Goal: Task Accomplishment & Management: Use online tool/utility

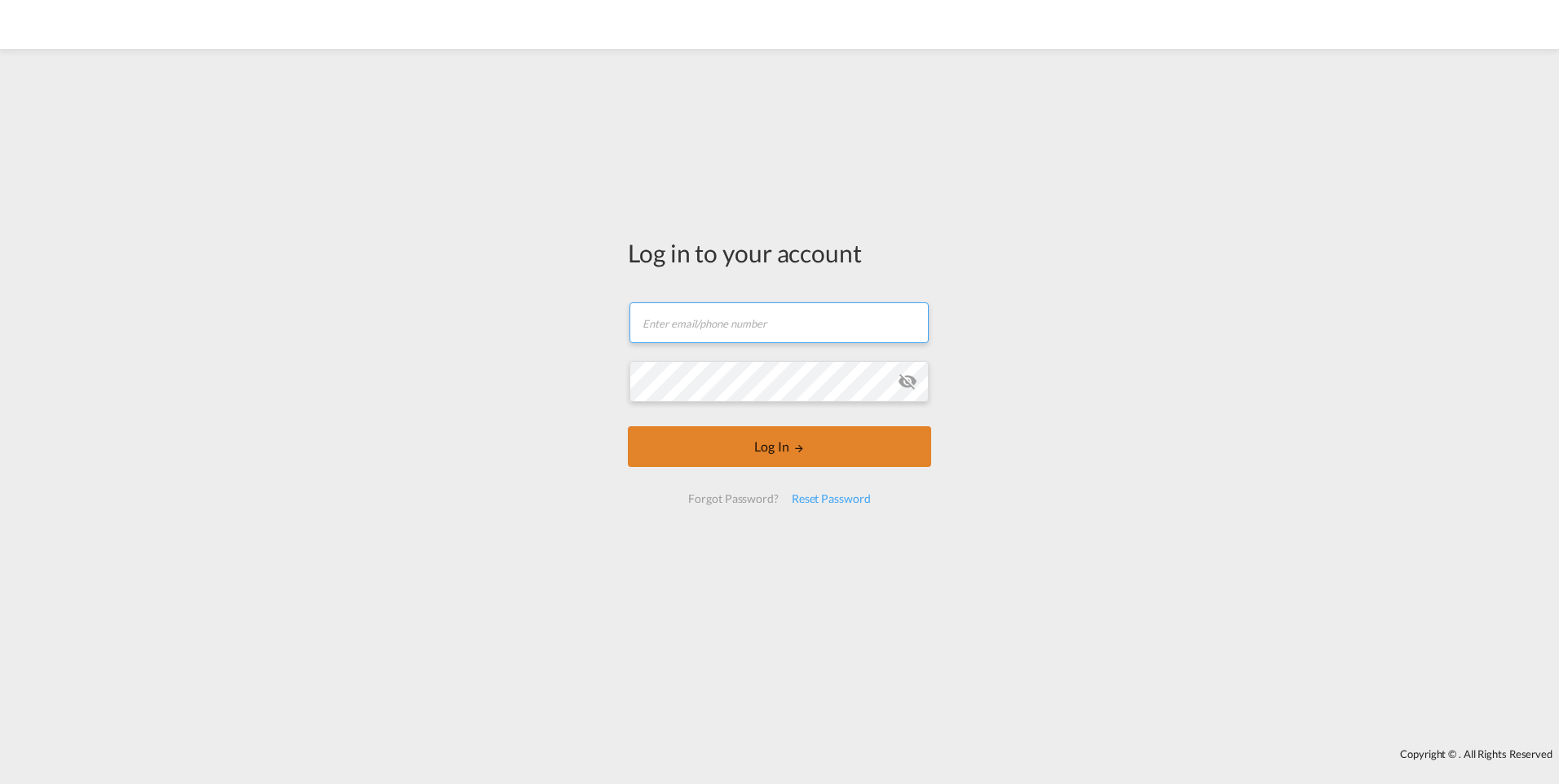
type input "[PERSON_NAME][EMAIL_ADDRESS][DOMAIN_NAME]"
click at [813, 439] on button "Log In" at bounding box center [780, 446] width 303 height 40
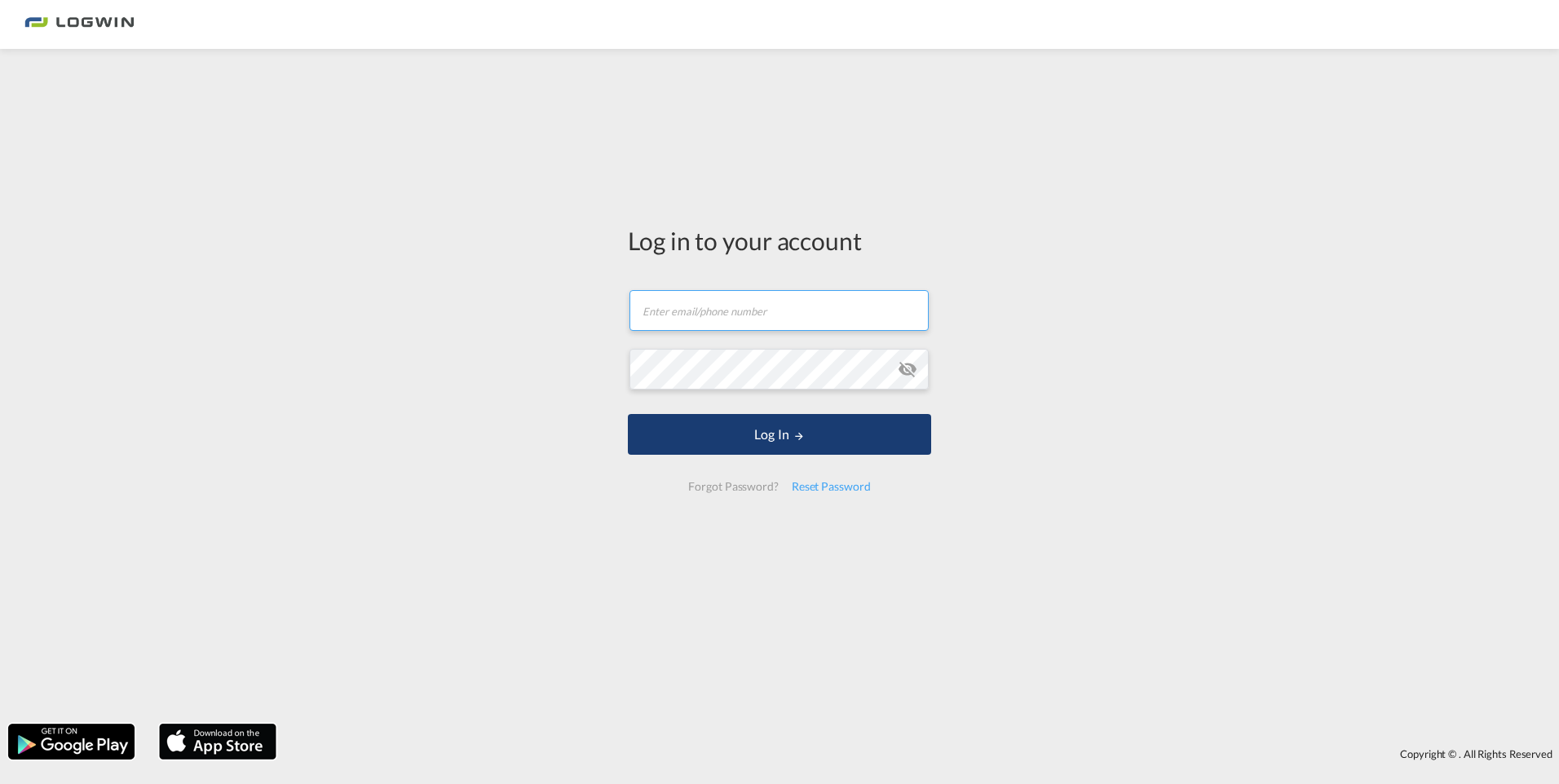
type input "[PERSON_NAME][EMAIL_ADDRESS][DOMAIN_NAME]"
click at [779, 429] on button "Log In" at bounding box center [780, 434] width 303 height 40
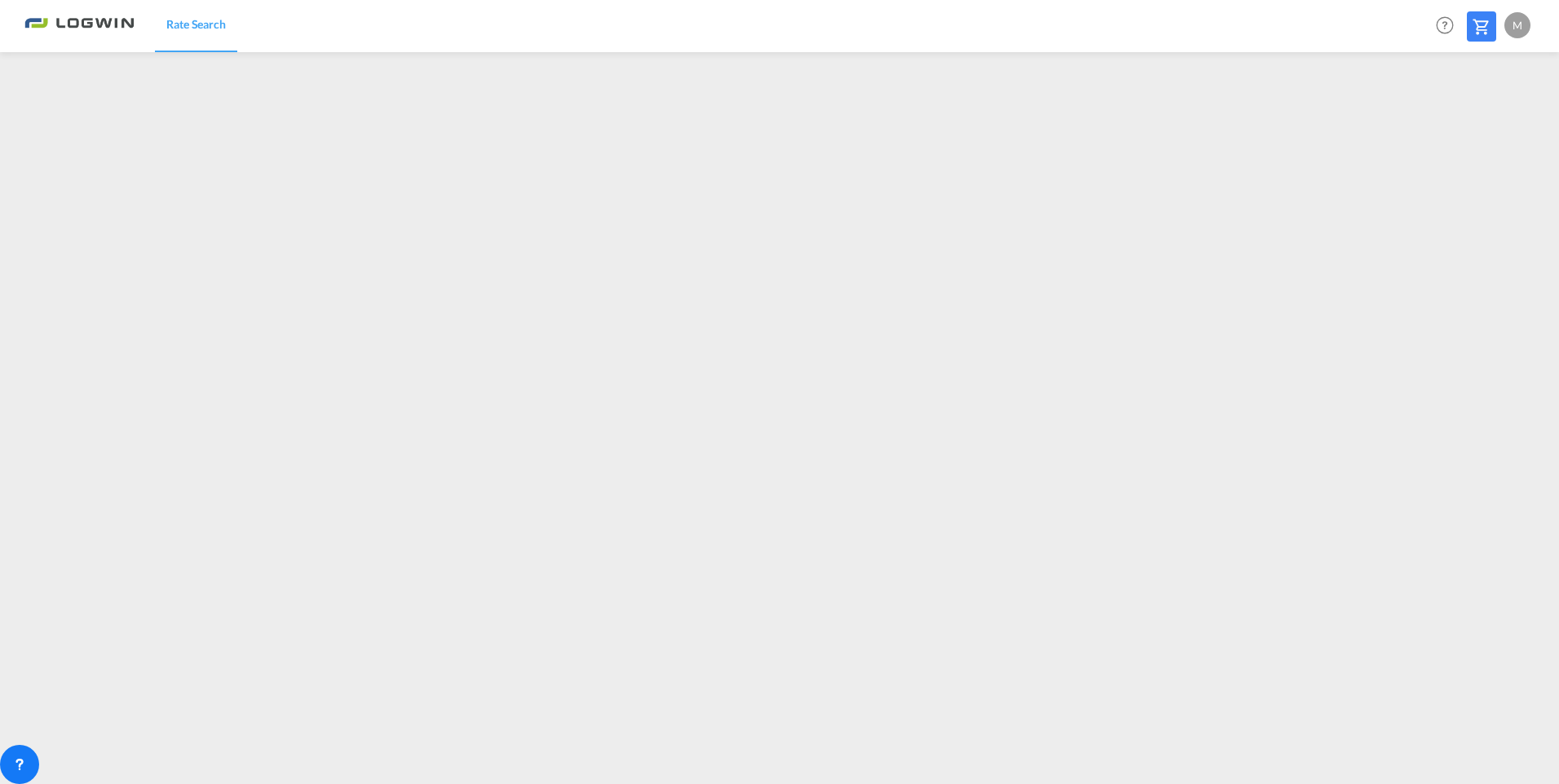
click at [207, 30] on span "Rate Search" at bounding box center [196, 24] width 59 height 14
click at [612, 27] on div "Rate Search Help Resources Product Release M My Profile Logout" at bounding box center [780, 25] width 1510 height 50
